Goal: Transaction & Acquisition: Purchase product/service

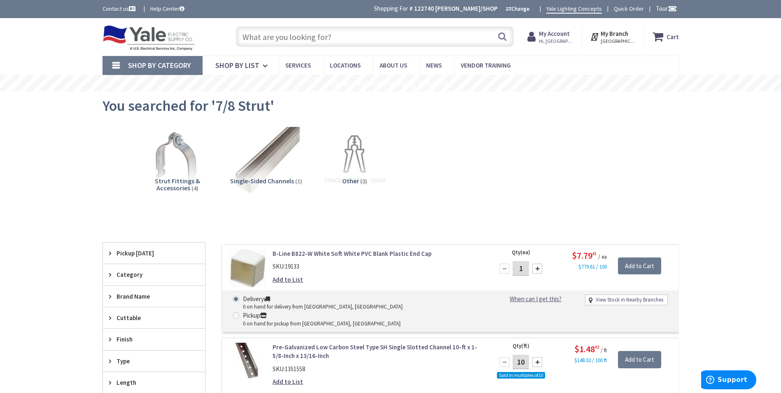
drag, startPoint x: 357, startPoint y: 45, endPoint x: 308, endPoint y: 39, distance: 49.7
click at [308, 39] on input "text" at bounding box center [375, 36] width 278 height 21
paste input "Strut Straps"
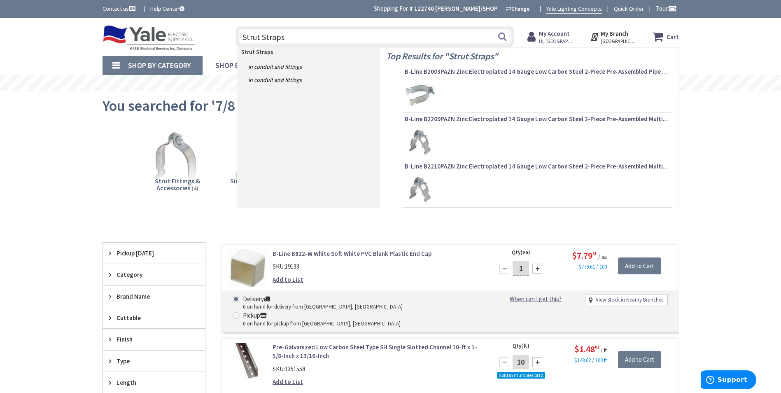
type input "Strut Straps"
click at [499, 34] on button "Search" at bounding box center [502, 36] width 11 height 19
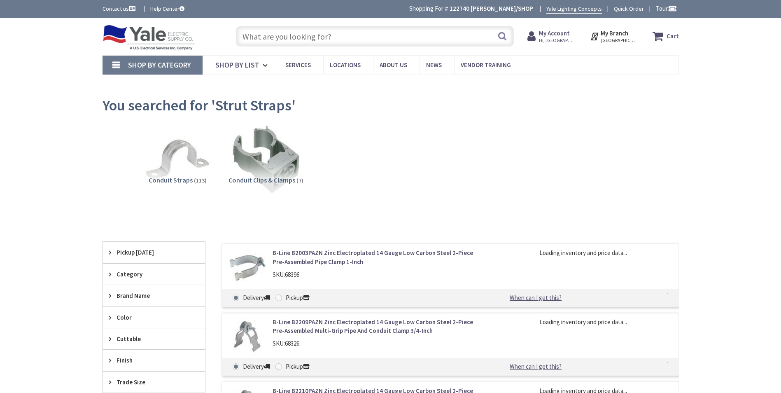
type input "[GEOGRAPHIC_DATA], [STREET_ADDRESS]"
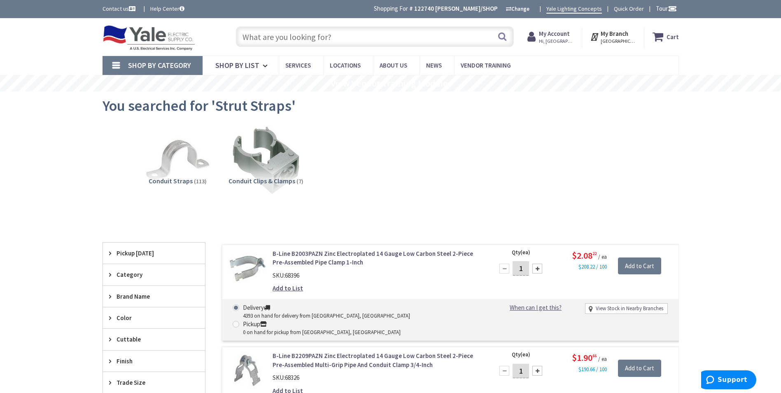
click at [303, 37] on input "text" at bounding box center [375, 36] width 278 height 21
paste input "1 1/4 Tapcons"
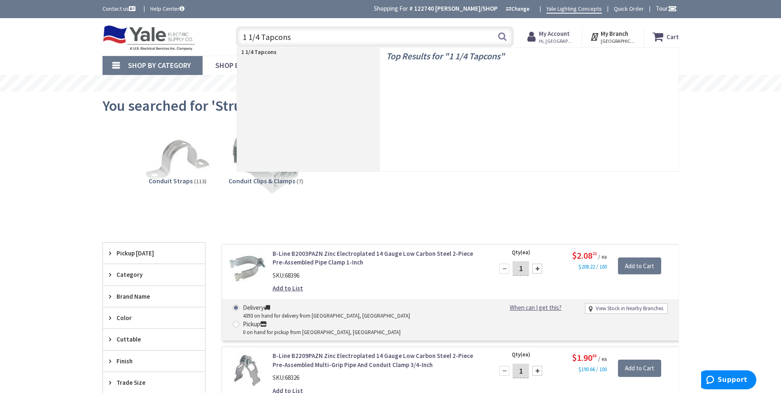
type input "1 1/4 Tapcons"
click at [502, 38] on button "Search" at bounding box center [502, 36] width 11 height 19
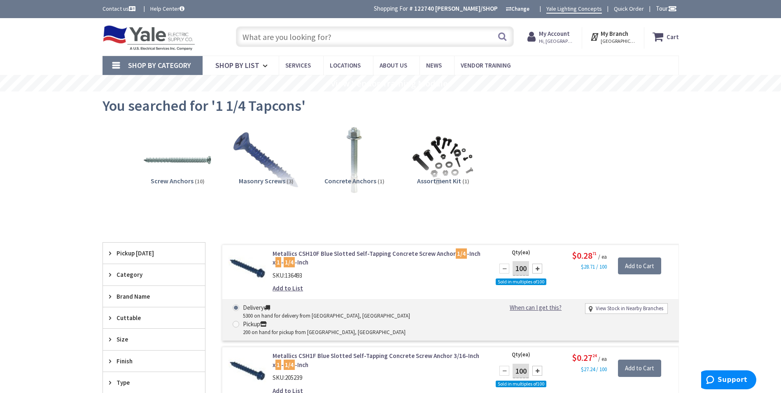
click at [345, 30] on input "text" at bounding box center [375, 36] width 278 height 21
paste input "4 11/16 J Box with Cover"
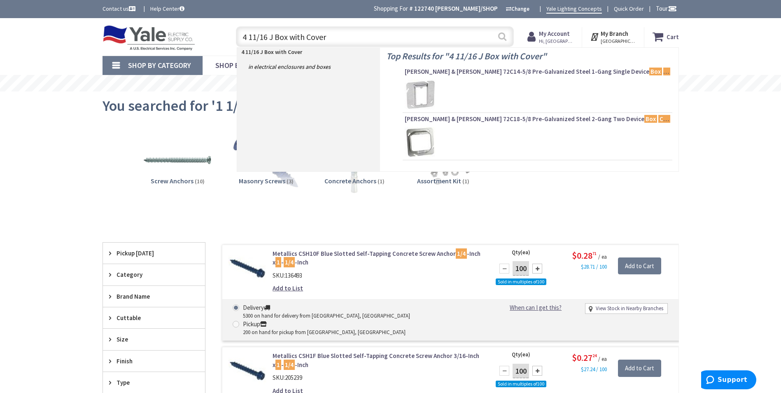
type input "4 11/16 J Box with Cover"
click at [504, 35] on button "Search" at bounding box center [502, 36] width 11 height 19
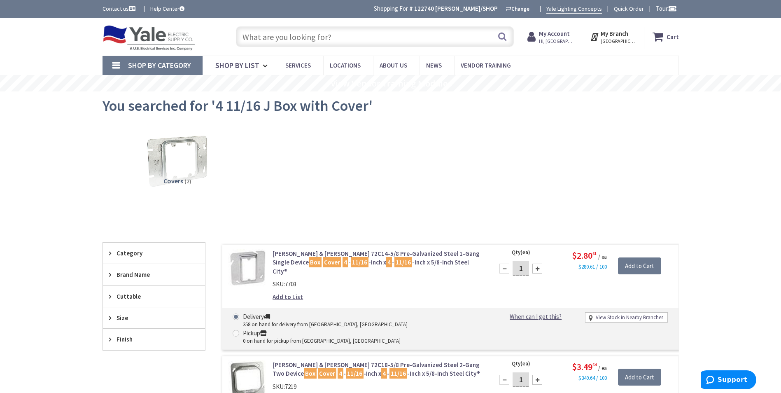
click at [344, 39] on input "text" at bounding box center [375, 36] width 278 height 21
paste input "4 11/16 J Box with Cover"
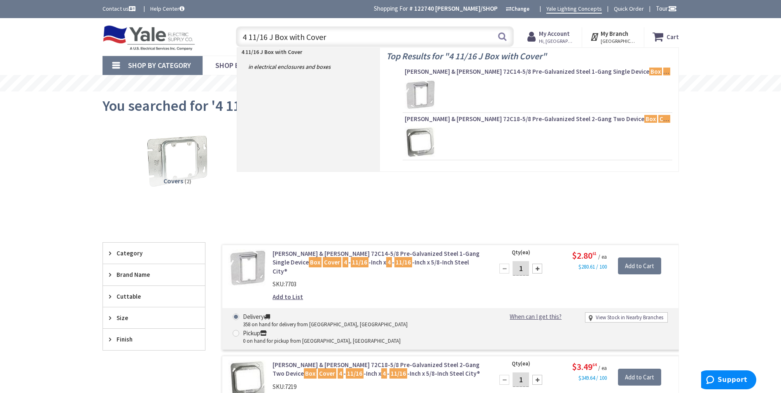
drag, startPoint x: 322, startPoint y: 37, endPoint x: 294, endPoint y: 37, distance: 28.4
click at [294, 37] on input "4 11/16 J Box with Cover" at bounding box center [375, 36] width 278 height 21
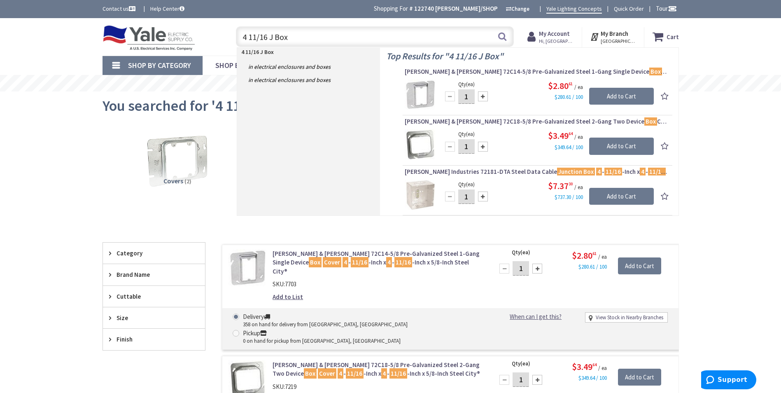
click at [273, 38] on input "4 11/16 J Box" at bounding box center [375, 36] width 278 height 21
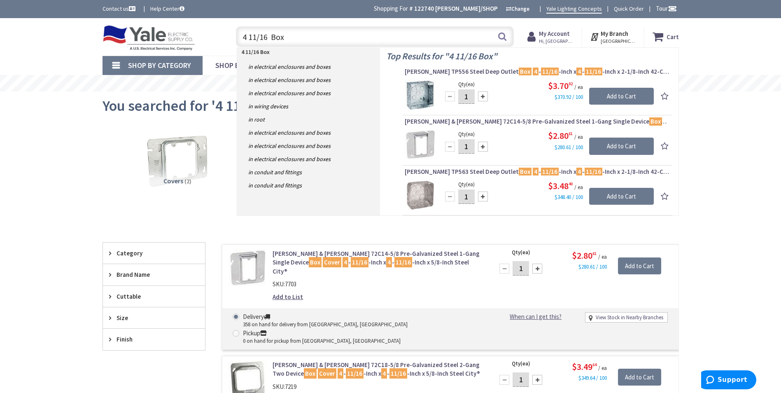
drag, startPoint x: 502, startPoint y: 37, endPoint x: 452, endPoint y: 36, distance: 49.8
click at [497, 35] on div "4 11/16 Box 4 11/16 Box Search" at bounding box center [375, 36] width 278 height 21
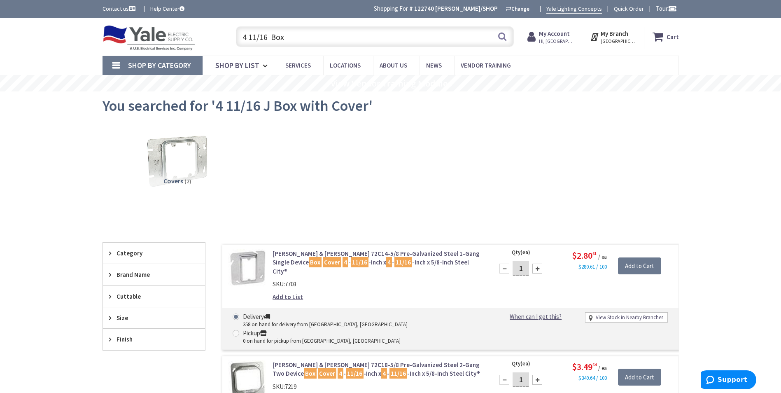
drag, startPoint x: 317, startPoint y: 39, endPoint x: 200, endPoint y: 41, distance: 117.4
click at [196, 41] on div "Toggle Nav 4 11/16 Box 4 11/16 Box Search Cart My Cart Close" at bounding box center [390, 37] width 589 height 28
paste input "RBS16R1"
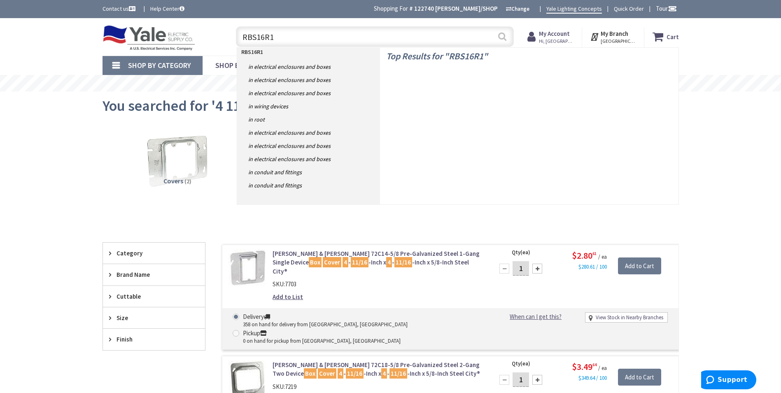
type input "RBS16R1"
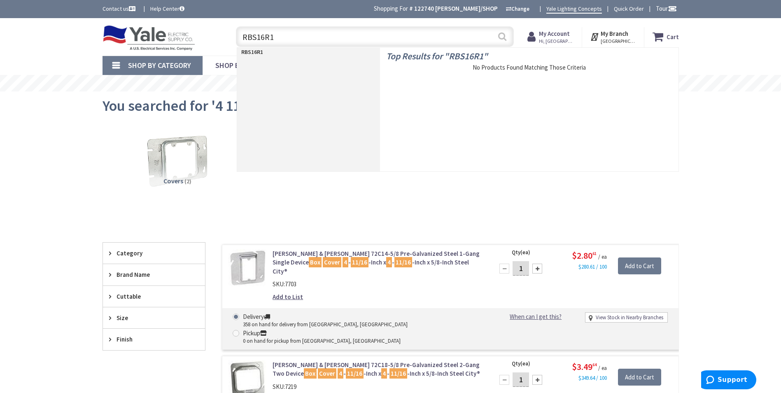
click at [501, 34] on button "Search" at bounding box center [502, 36] width 11 height 19
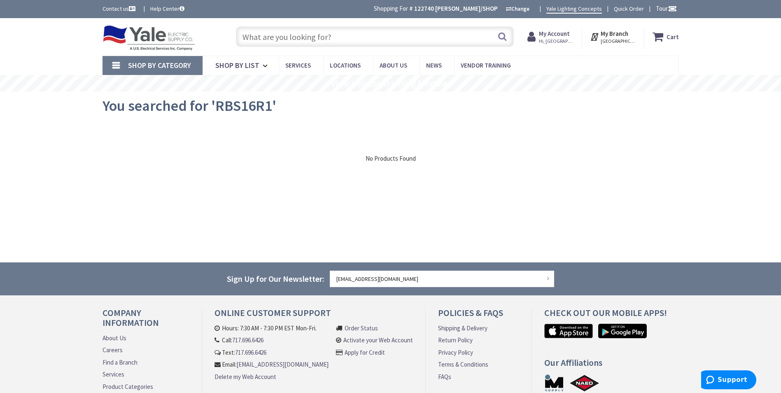
click at [286, 39] on input "text" at bounding box center [375, 36] width 278 height 21
paste input "20 A TYPE BA Breaker"
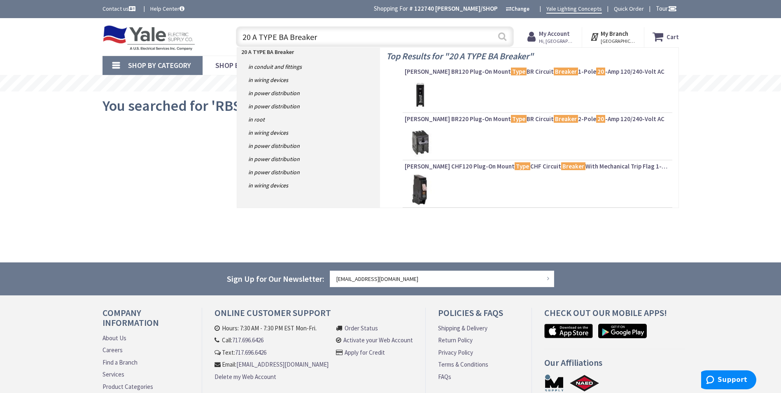
type input "20 A TYPE BA Breaker"
click at [501, 38] on button "Search" at bounding box center [502, 36] width 11 height 19
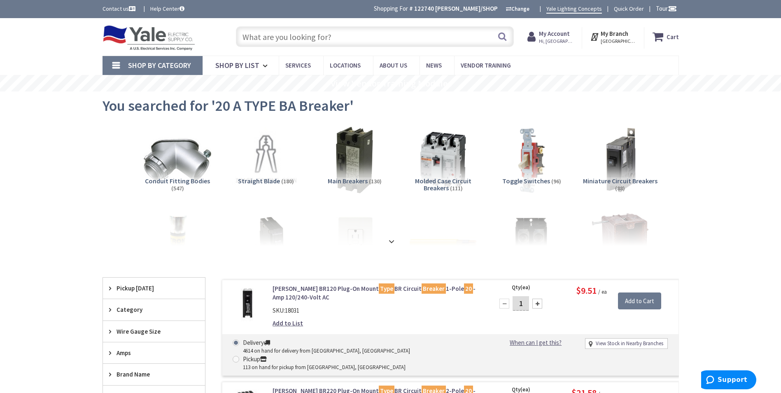
click at [316, 37] on input "text" at bounding box center [375, 36] width 278 height 21
paste input "6 THHN"
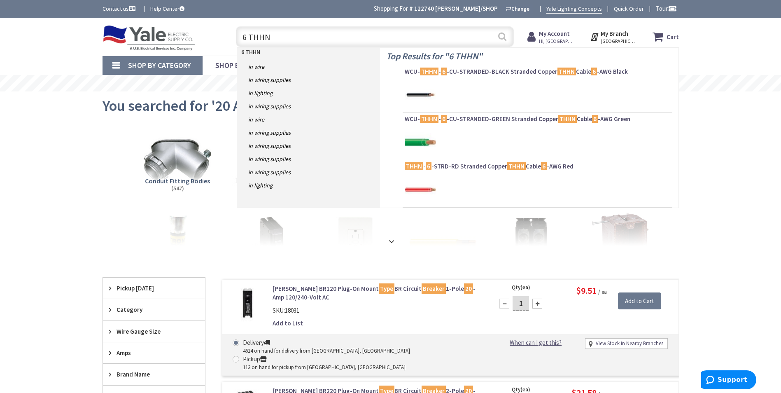
type input "6 THHN"
click at [501, 37] on button "Search" at bounding box center [502, 36] width 11 height 19
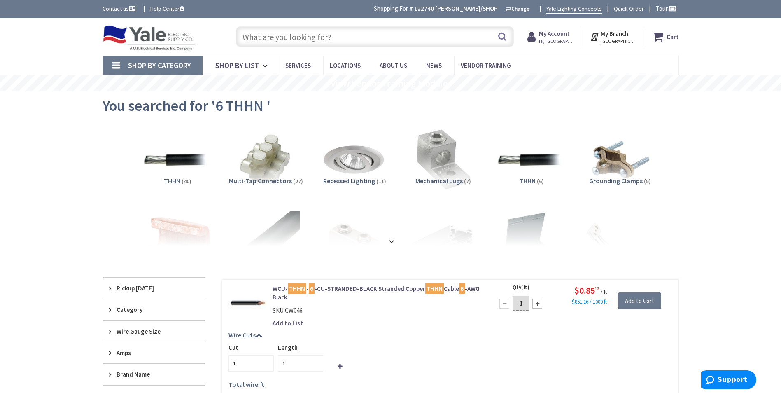
click at [260, 34] on input "text" at bounding box center [375, 36] width 278 height 21
paste input "6 THHN"
drag, startPoint x: 247, startPoint y: 38, endPoint x: 238, endPoint y: 38, distance: 9.5
click at [238, 38] on input "6 THHN" at bounding box center [375, 36] width 278 height 21
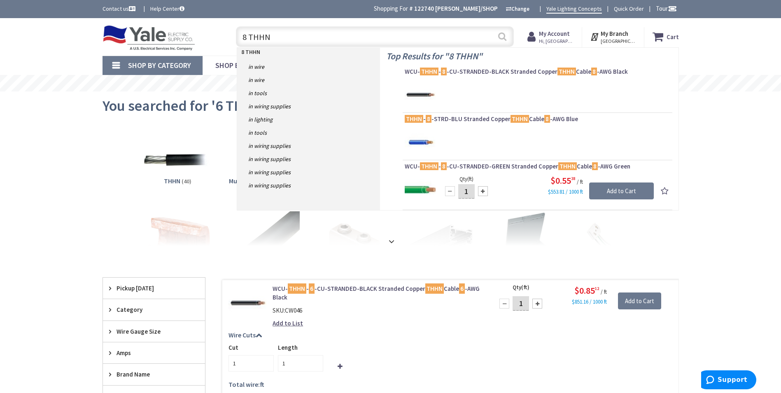
type input "8 THHN"
click at [498, 38] on button "Search" at bounding box center [502, 36] width 11 height 19
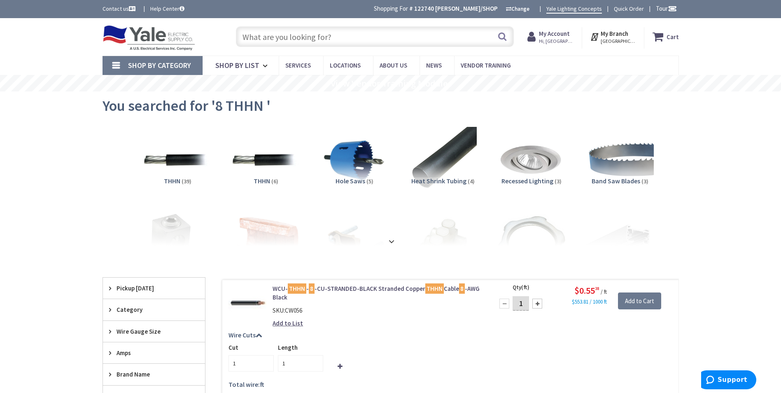
click at [293, 39] on input "text" at bounding box center [375, 36] width 278 height 21
paste input "6 THHN"
drag, startPoint x: 245, startPoint y: 40, endPoint x: 230, endPoint y: 41, distance: 15.3
click at [230, 41] on div "6 THHN Search" at bounding box center [373, 36] width 294 height 26
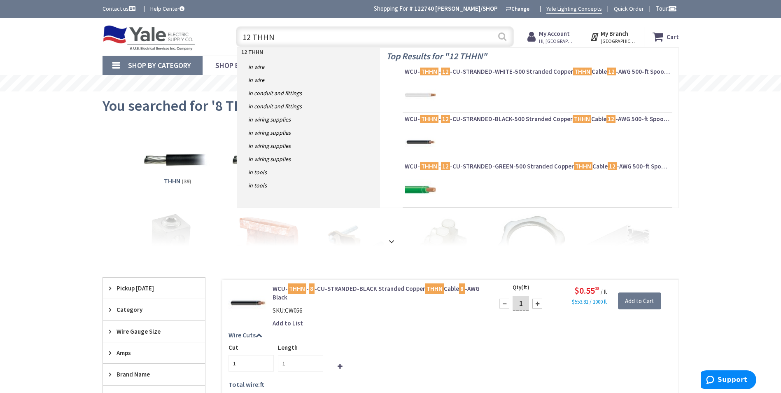
type input "12 THHN"
click at [502, 36] on button "Search" at bounding box center [502, 36] width 11 height 19
